Goal: Information Seeking & Learning: Understand process/instructions

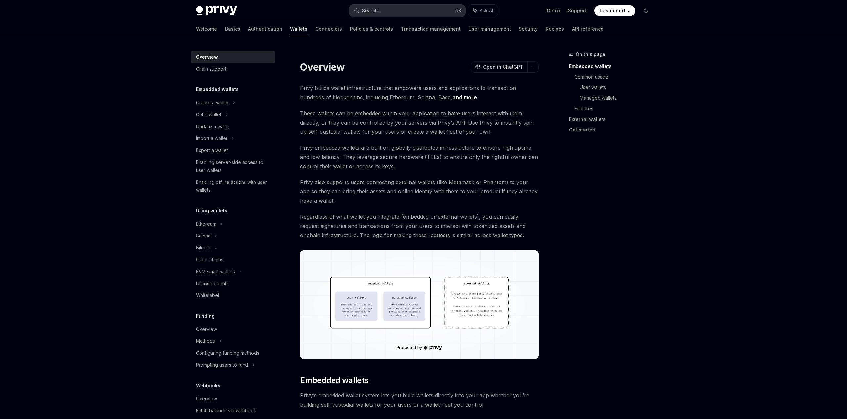
click at [388, 9] on button "Search... ⌘ K" at bounding box center [408, 11] width 116 height 12
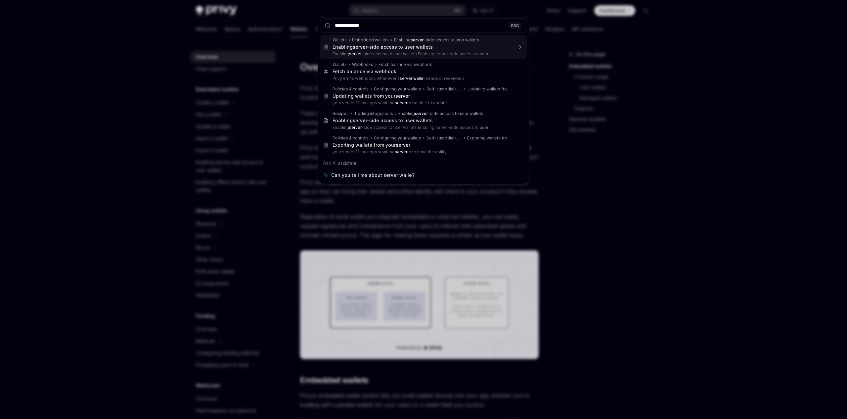
type input "**********"
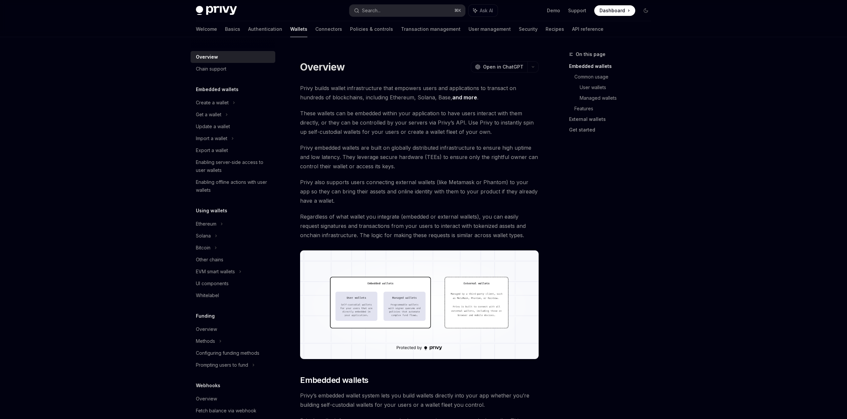
drag, startPoint x: 413, startPoint y: 155, endPoint x: 416, endPoint y: 152, distance: 4.2
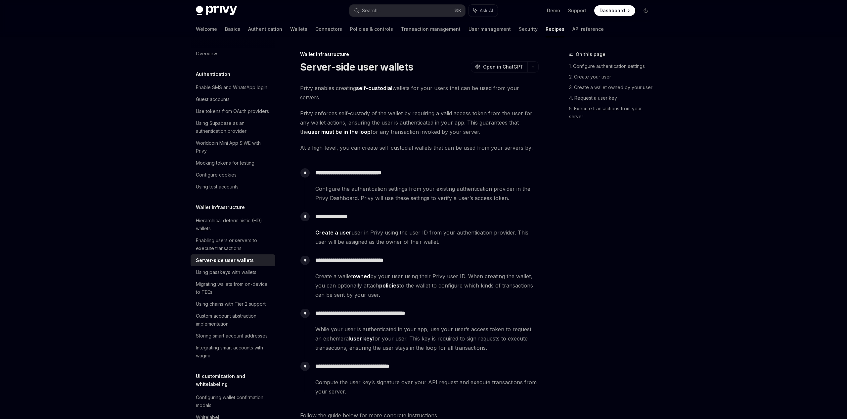
scroll to position [37, 0]
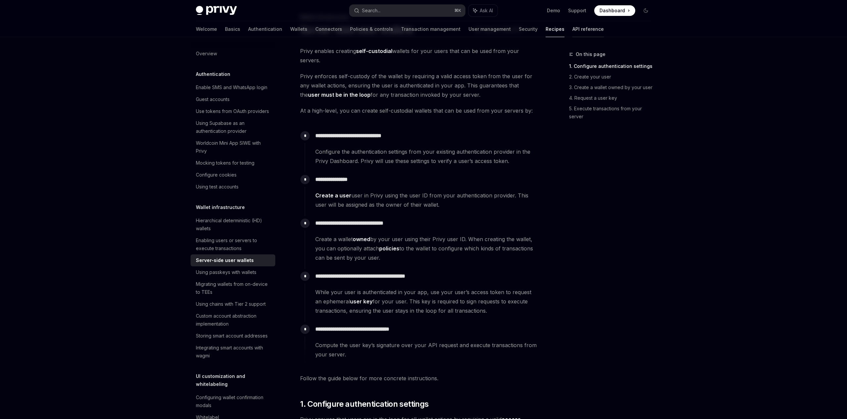
click at [573, 32] on link "API reference" at bounding box center [588, 29] width 31 height 16
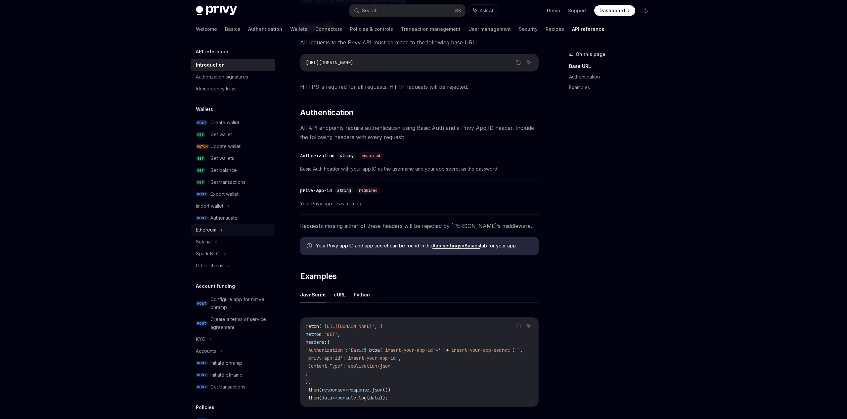
scroll to position [184, 0]
click at [223, 229] on icon at bounding box center [221, 230] width 3 height 8
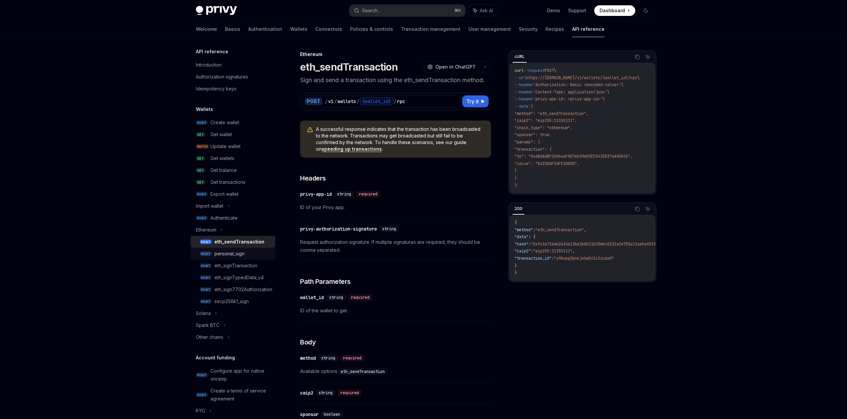
click at [231, 254] on div "personal_sign" at bounding box center [229, 254] width 30 height 8
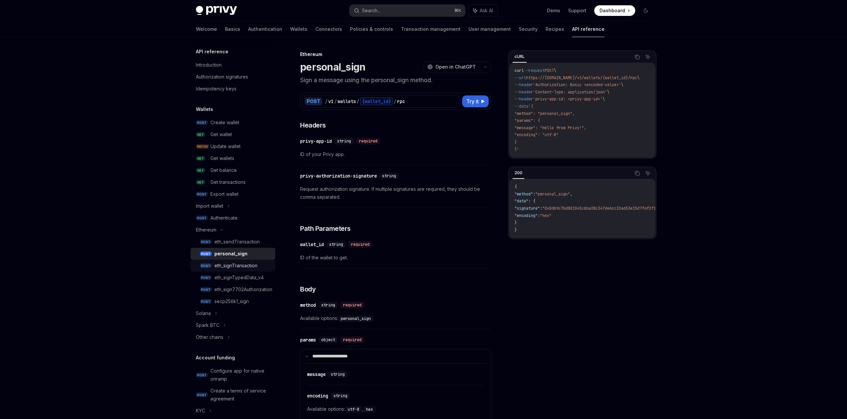
click at [238, 263] on div "eth_signTransaction" at bounding box center [235, 265] width 43 height 8
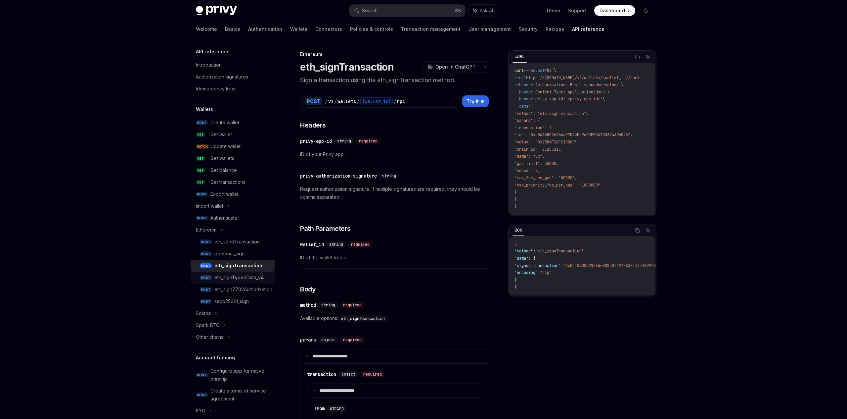
click at [244, 279] on div "eth_signTypedData_v4" at bounding box center [238, 277] width 49 height 8
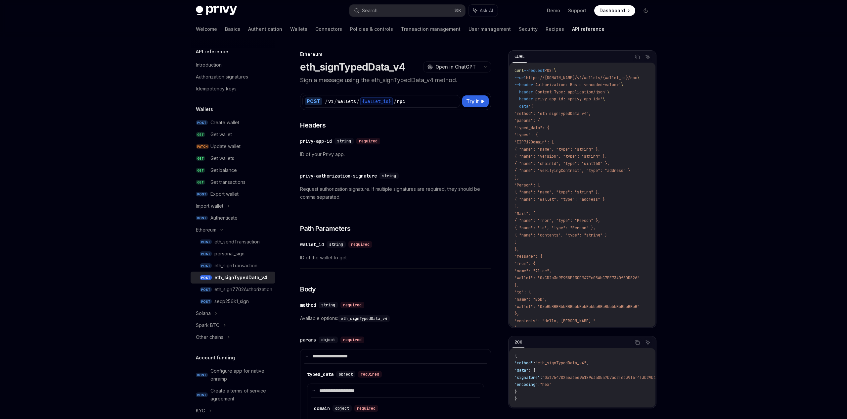
click at [213, 12] on img at bounding box center [216, 10] width 41 height 9
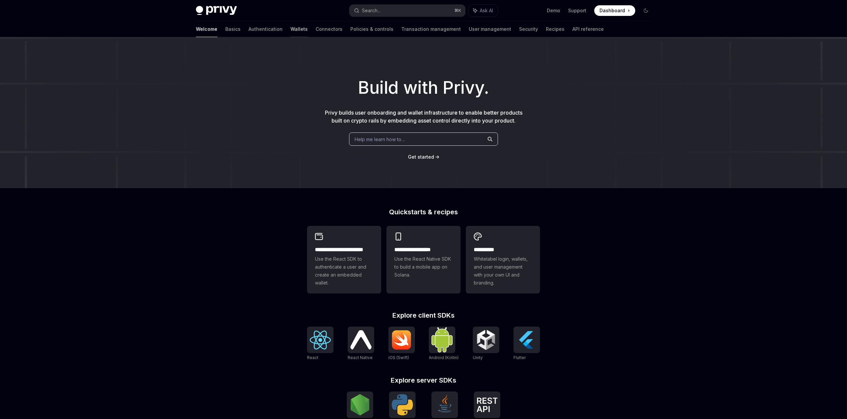
click at [291, 29] on link "Wallets" at bounding box center [299, 29] width 17 height 16
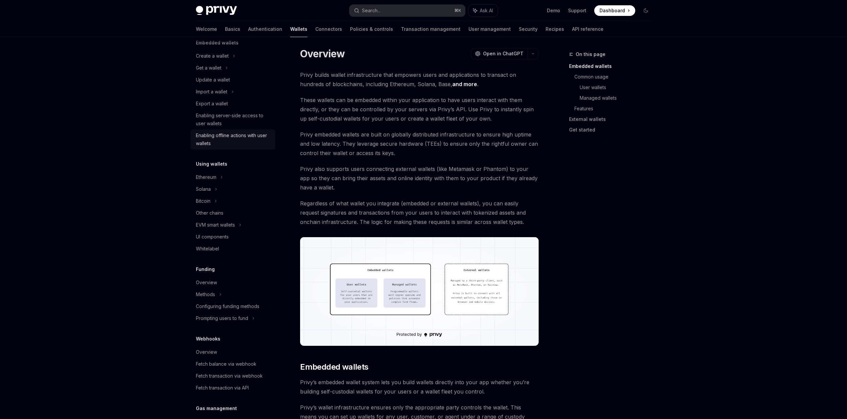
scroll to position [49, 0]
click at [211, 57] on div "Ethereum" at bounding box center [212, 53] width 33 height 8
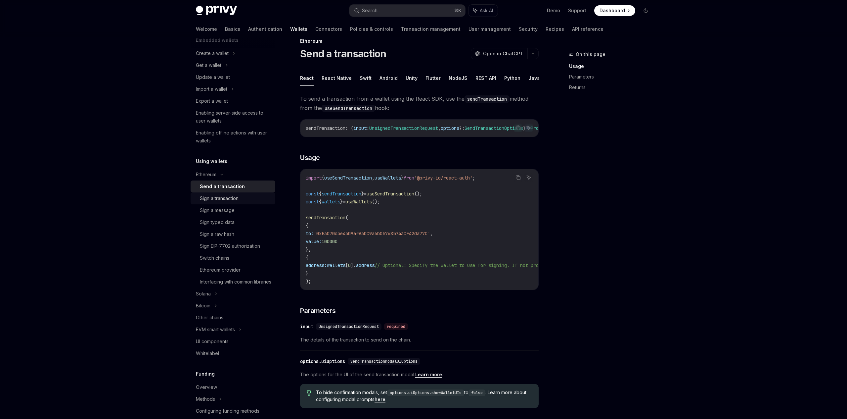
click at [234, 198] on div "Sign a transaction" at bounding box center [219, 198] width 39 height 8
click at [232, 211] on div "Sign a message" at bounding box center [217, 210] width 35 height 8
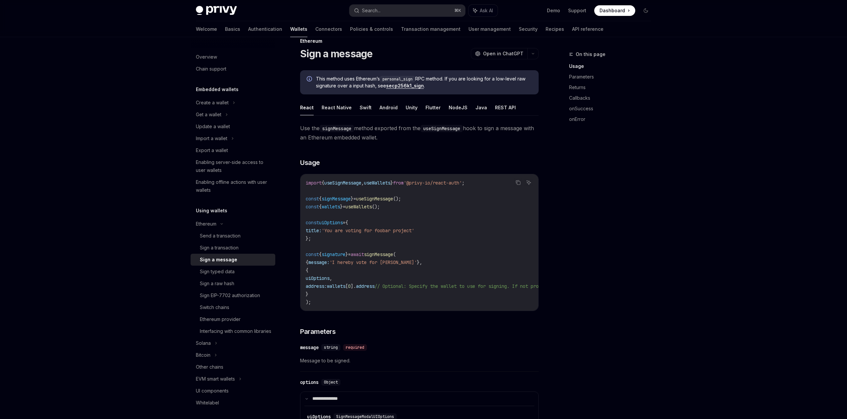
click at [410, 20] on div "Privy Docs home page Search... ⌘ K Ask AI Demo Support Dashboard Dashboard Sear…" at bounding box center [423, 10] width 455 height 21
click at [404, 27] on link "Transaction management" at bounding box center [431, 29] width 60 height 16
click at [227, 267] on div "Sign typed data" at bounding box center [217, 271] width 35 height 8
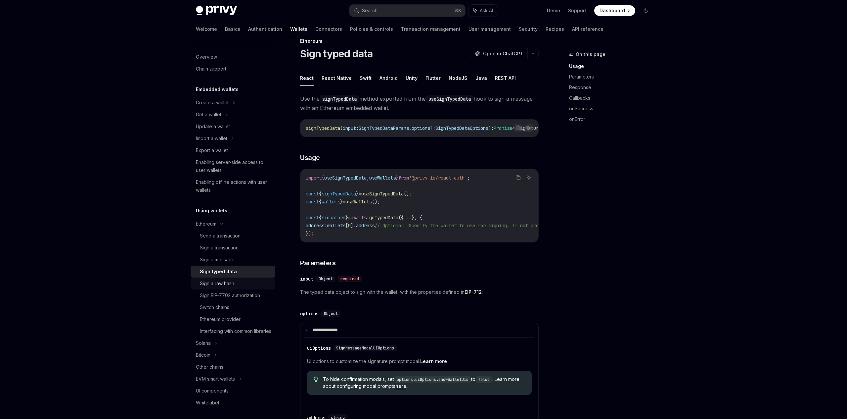
click at [228, 285] on div "Sign a raw hash" at bounding box center [217, 283] width 34 height 8
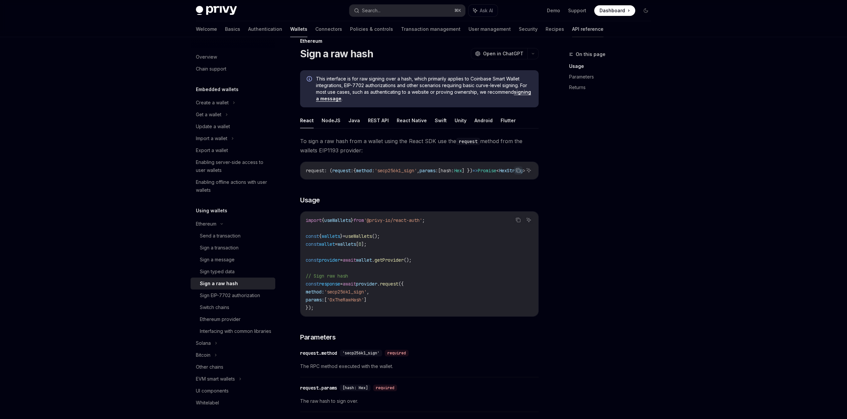
click at [572, 29] on link "API reference" at bounding box center [587, 29] width 31 height 16
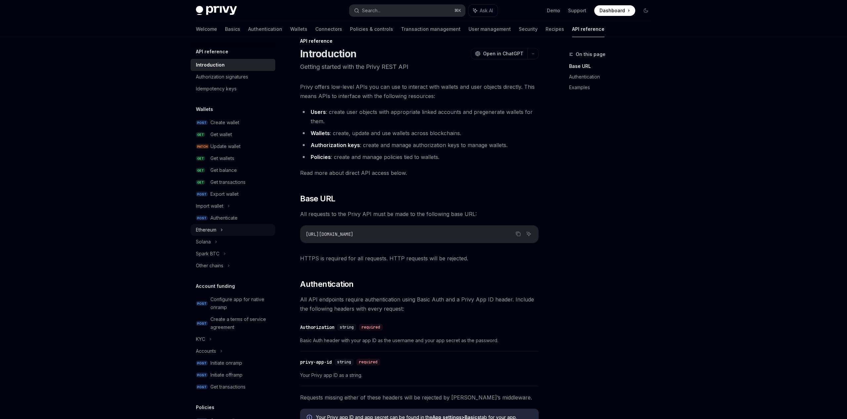
click at [222, 230] on icon at bounding box center [221, 230] width 3 height 8
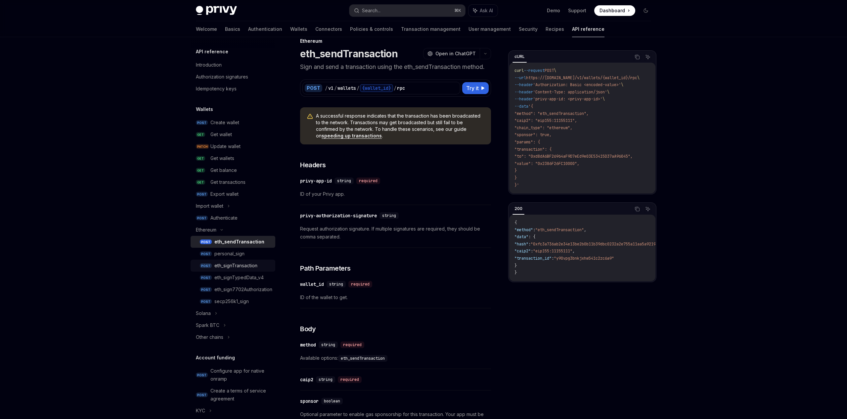
click at [244, 270] on link "POST eth_signTransaction" at bounding box center [233, 265] width 85 height 12
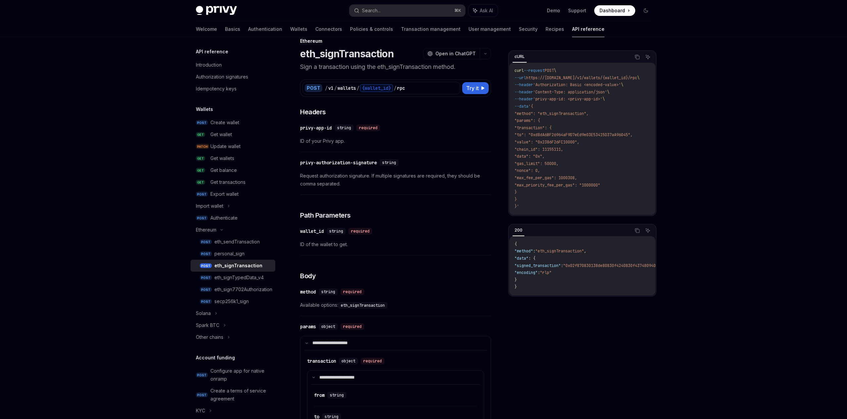
type textarea "*"
drag, startPoint x: 561, startPoint y: 124, endPoint x: 569, endPoint y: 123, distance: 7.7
click at [561, 123] on code "curl --request POST \ --url https://[DOMAIN_NAME]/v1/wallets/{wallet_id}/rpc \ …" at bounding box center [585, 138] width 141 height 143
click at [578, 124] on code "curl --request POST \ --url https://[DOMAIN_NAME]/v1/wallets/{wallet_id}/rpc \ …" at bounding box center [585, 138] width 141 height 143
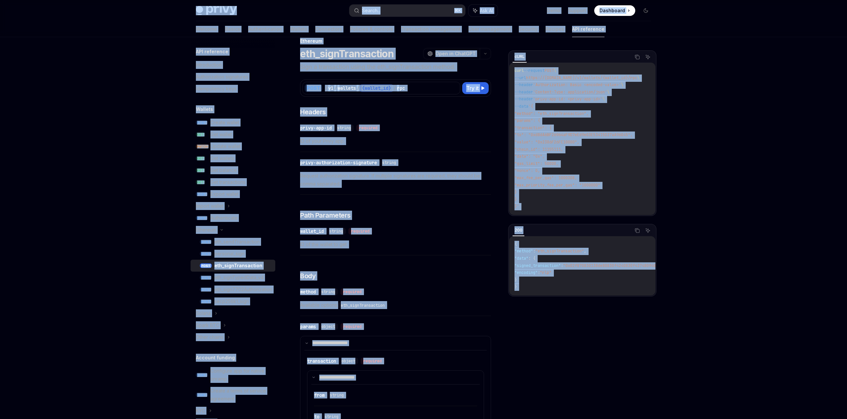
copy div "Lorem Ipsu dolo sita Consec... ⌘ A Eli SE Doei Tempori Utlaboree Doloremag Aliq…"
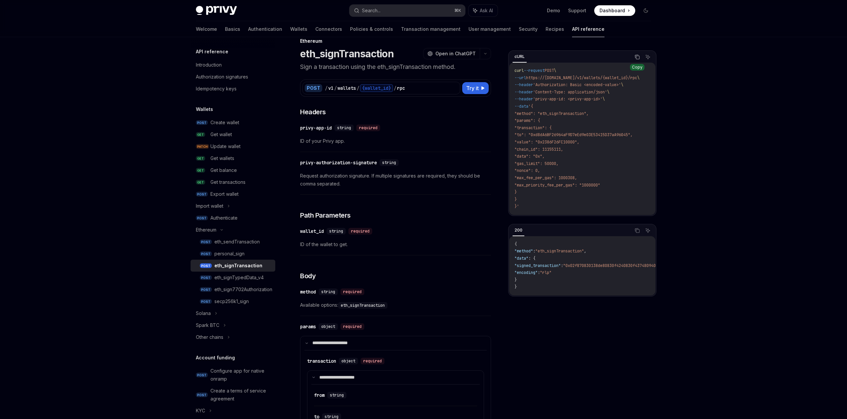
drag, startPoint x: 590, startPoint y: 121, endPoint x: 634, endPoint y: 59, distance: 75.8
click at [591, 121] on code "curl --request POST \ --url https://[DOMAIN_NAME]/v1/wallets/{wallet_id}/rpc \ …" at bounding box center [585, 138] width 141 height 143
drag, startPoint x: 637, startPoint y: 55, endPoint x: 643, endPoint y: 56, distance: 6.6
click at [637, 55] on icon "Copy the contents from the code block" at bounding box center [637, 56] width 5 height 5
